Goal: Check status: Check status

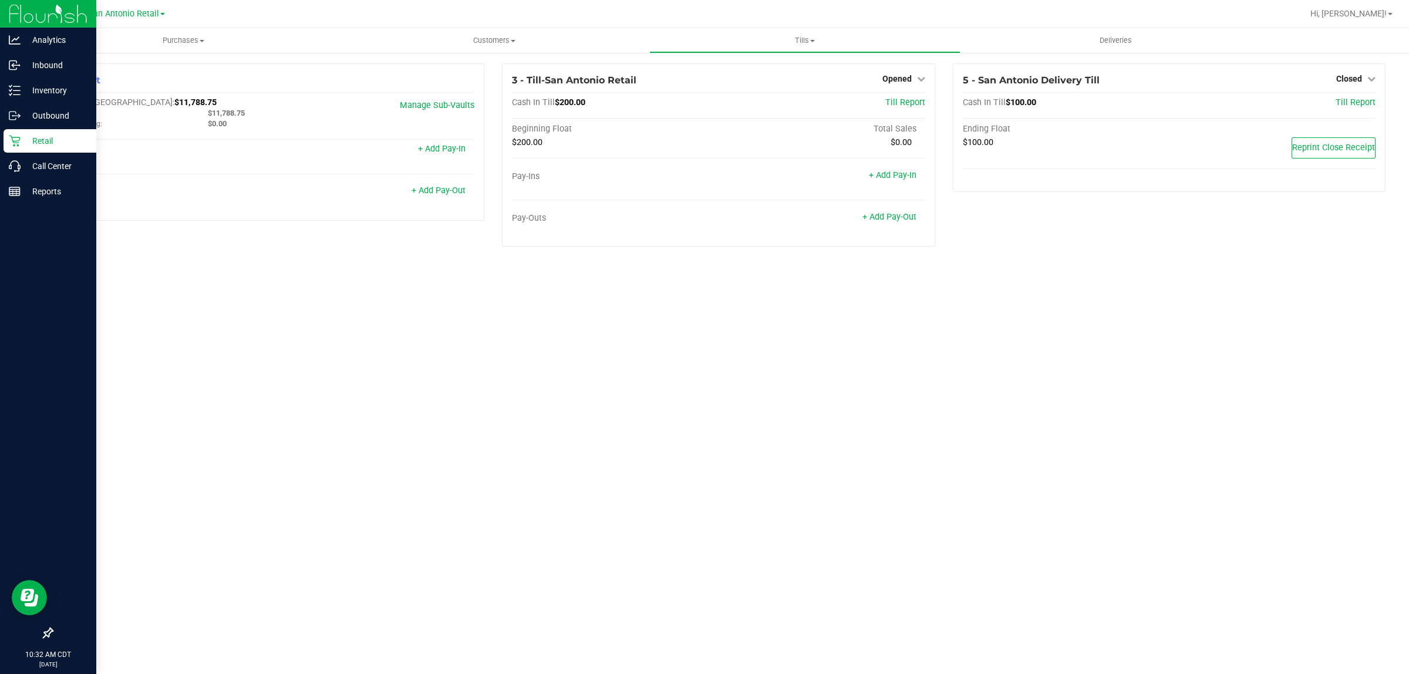
click at [28, 139] on p "Retail" at bounding box center [56, 141] width 70 height 14
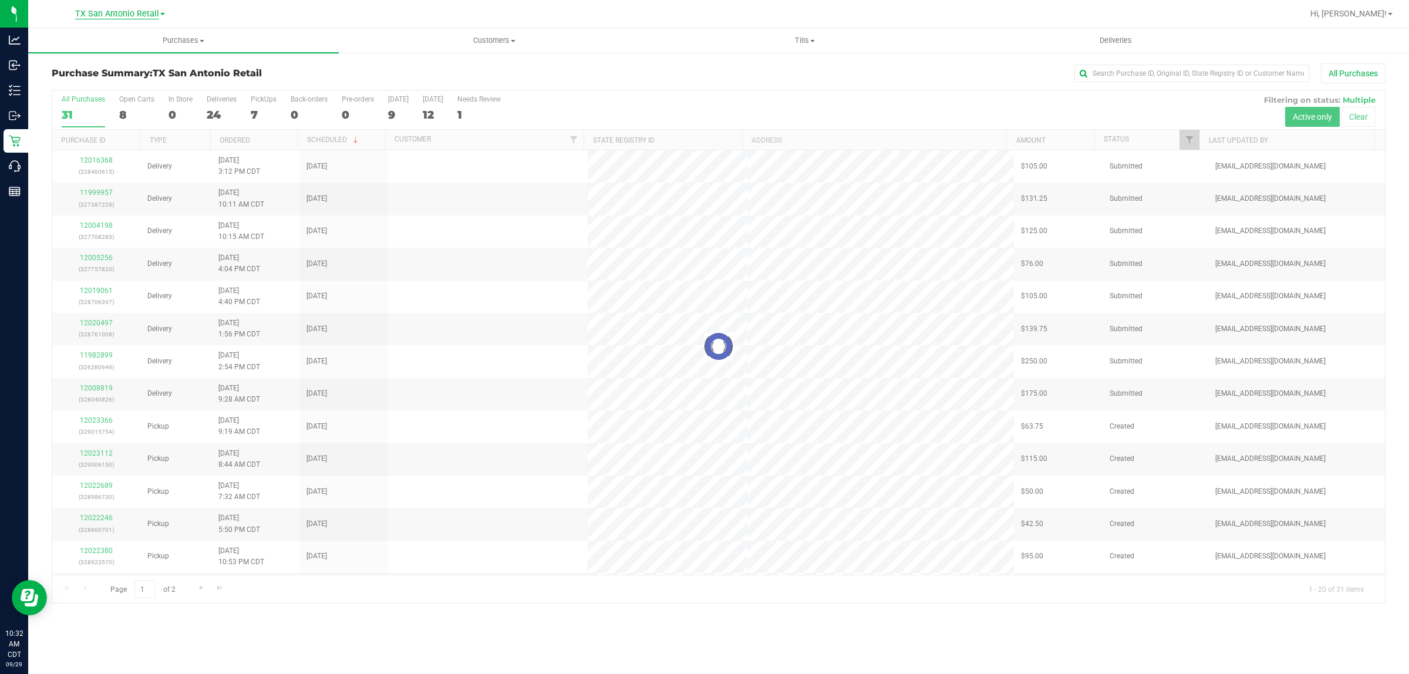
click at [119, 9] on span "TX San Antonio Retail" at bounding box center [117, 14] width 84 height 11
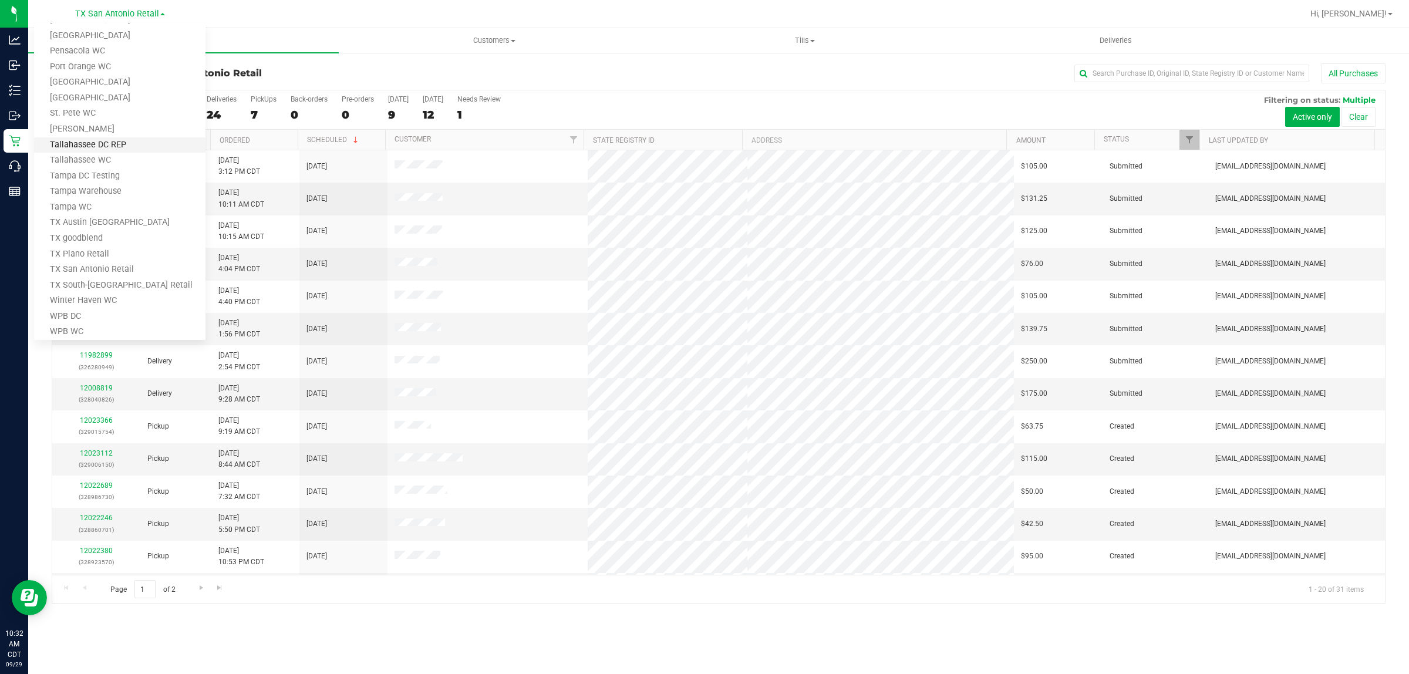
scroll to position [514, 0]
click at [92, 213] on link "TX Austin [GEOGRAPHIC_DATA]" at bounding box center [119, 214] width 171 height 16
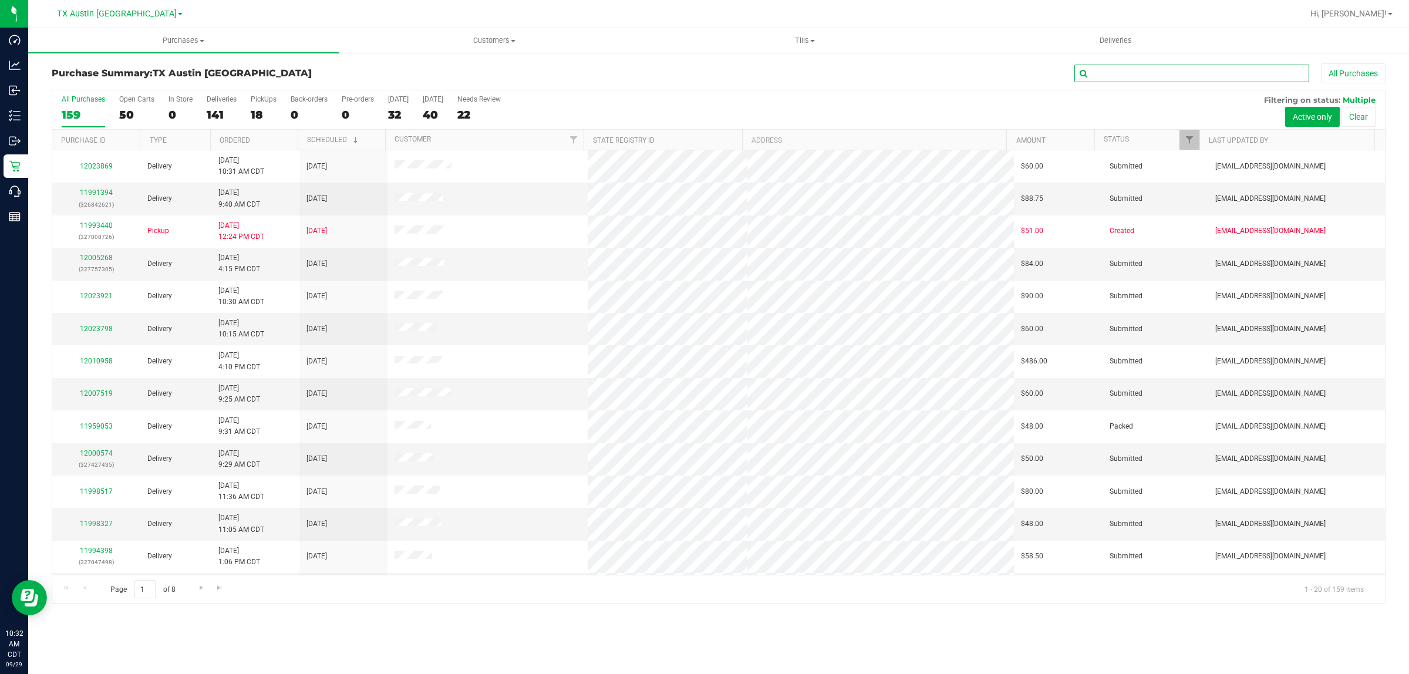
click at [1102, 73] on input "text" at bounding box center [1192, 74] width 235 height 18
paste input "11901555"
type input "11901555"
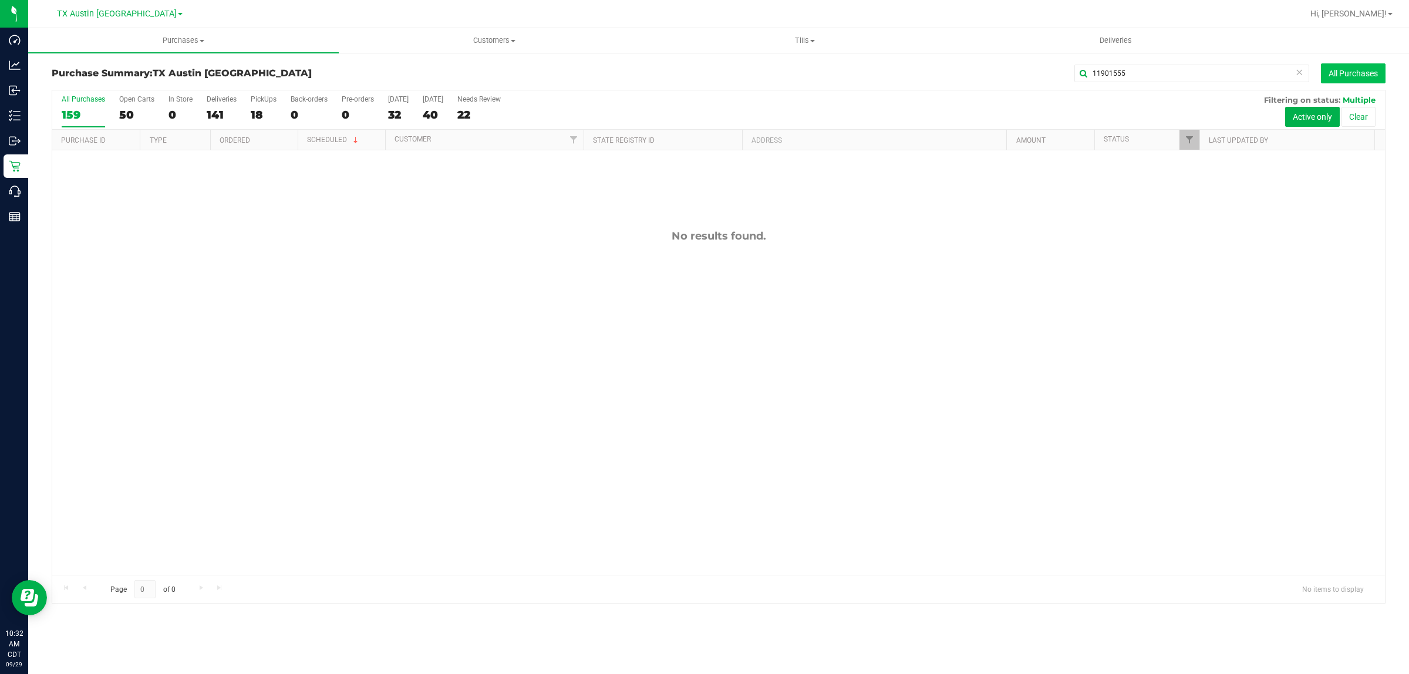
click at [1353, 70] on button "All Purchases" at bounding box center [1353, 73] width 65 height 20
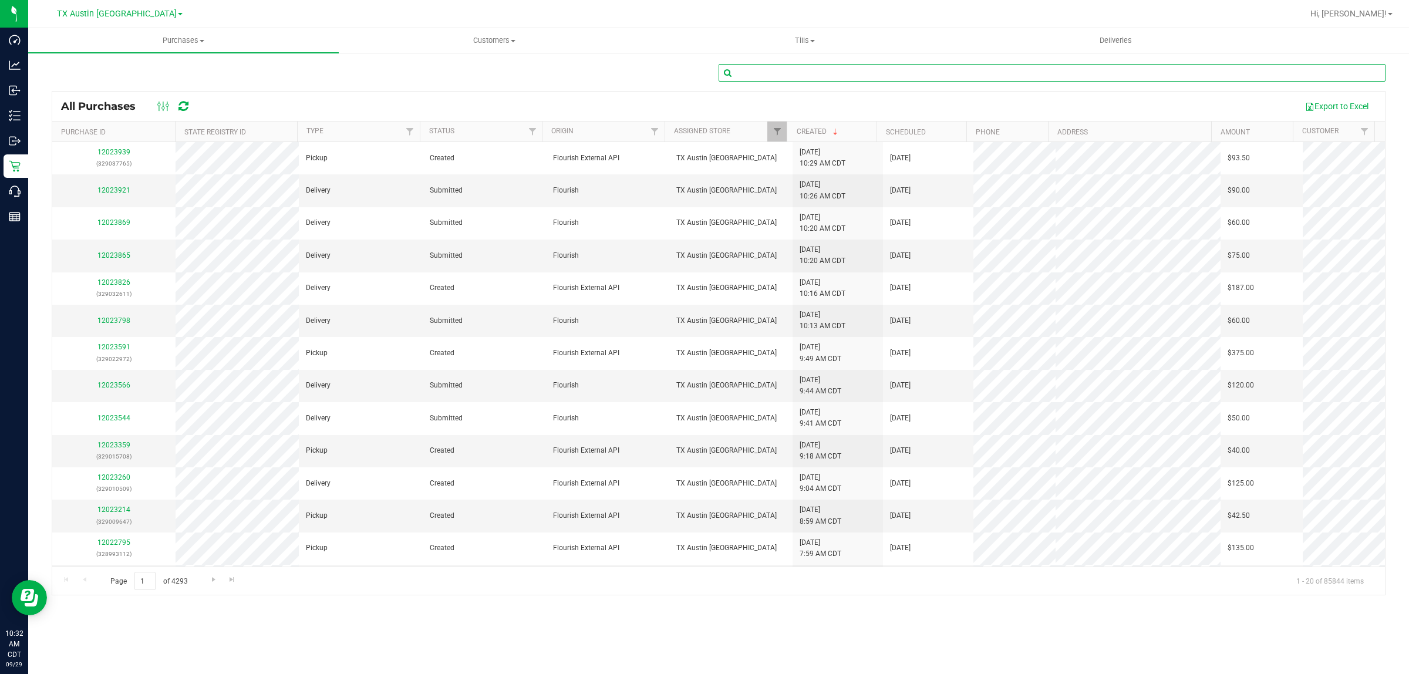
click at [777, 70] on input "text" at bounding box center [1052, 73] width 667 height 18
paste input "11901555"
type input "11901555"
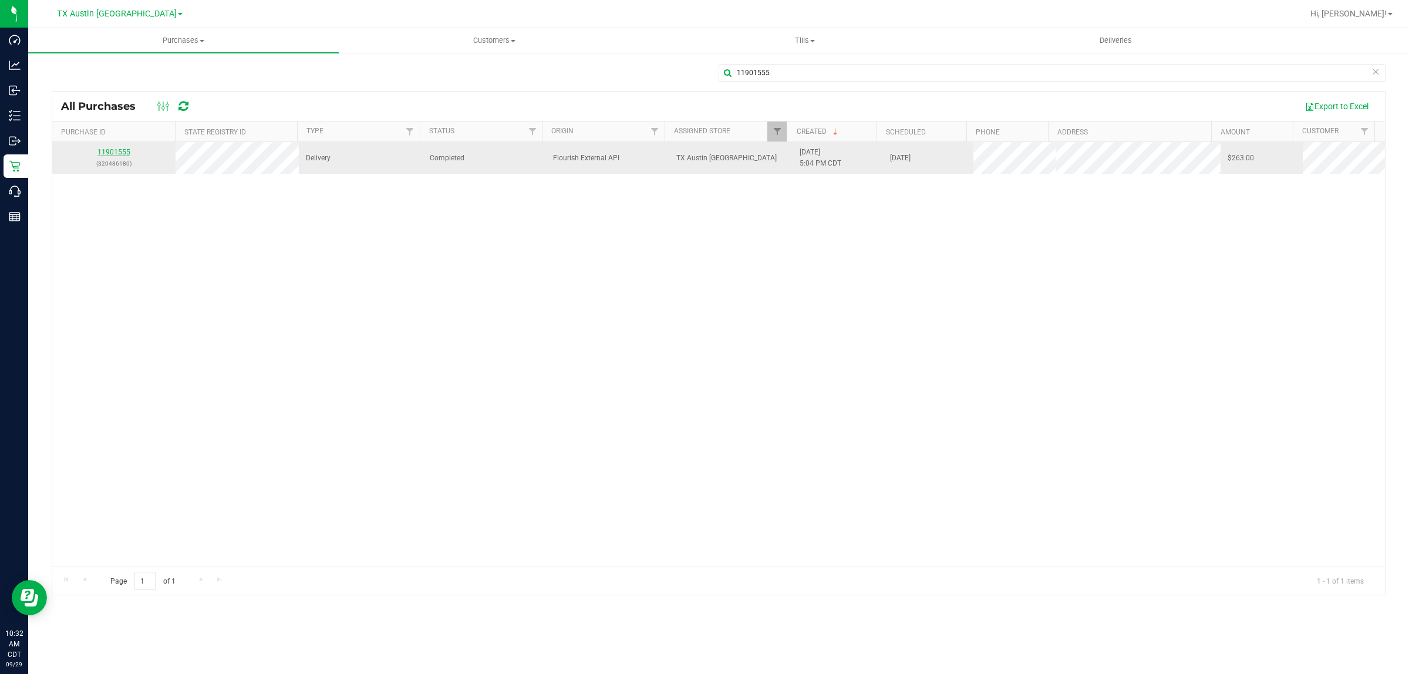
click at [110, 153] on link "11901555" at bounding box center [113, 152] width 33 height 8
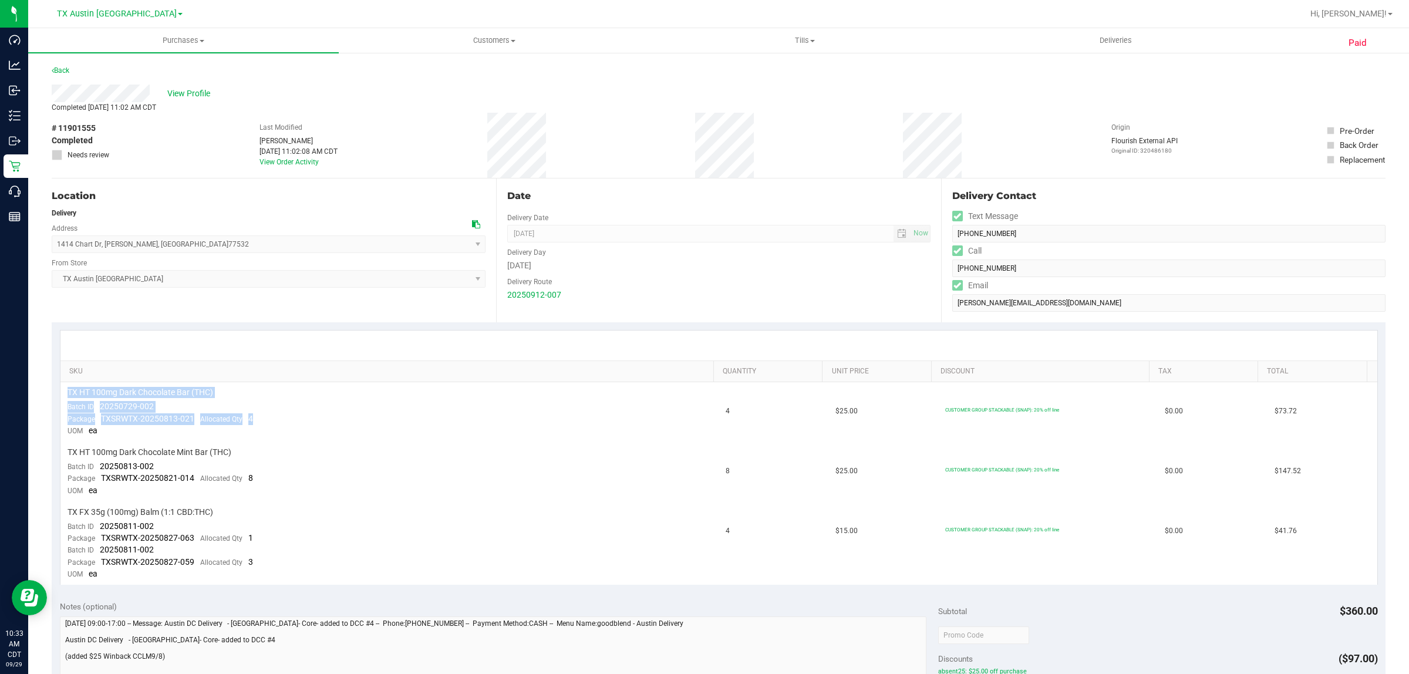
drag, startPoint x: 251, startPoint y: 419, endPoint x: 48, endPoint y: 386, distance: 205.7
click at [48, 386] on div "Paid Back View Profile Completed [DATE] 11:02 AM CDT # 11901555 Completed Needs…" at bounding box center [718, 565] width 1381 height 1027
click at [96, 426] on span "ea" at bounding box center [93, 430] width 9 height 9
click at [164, 423] on span "TXSRWTX-20250813-021" at bounding box center [147, 418] width 93 height 9
